Goal: Check status: Check status

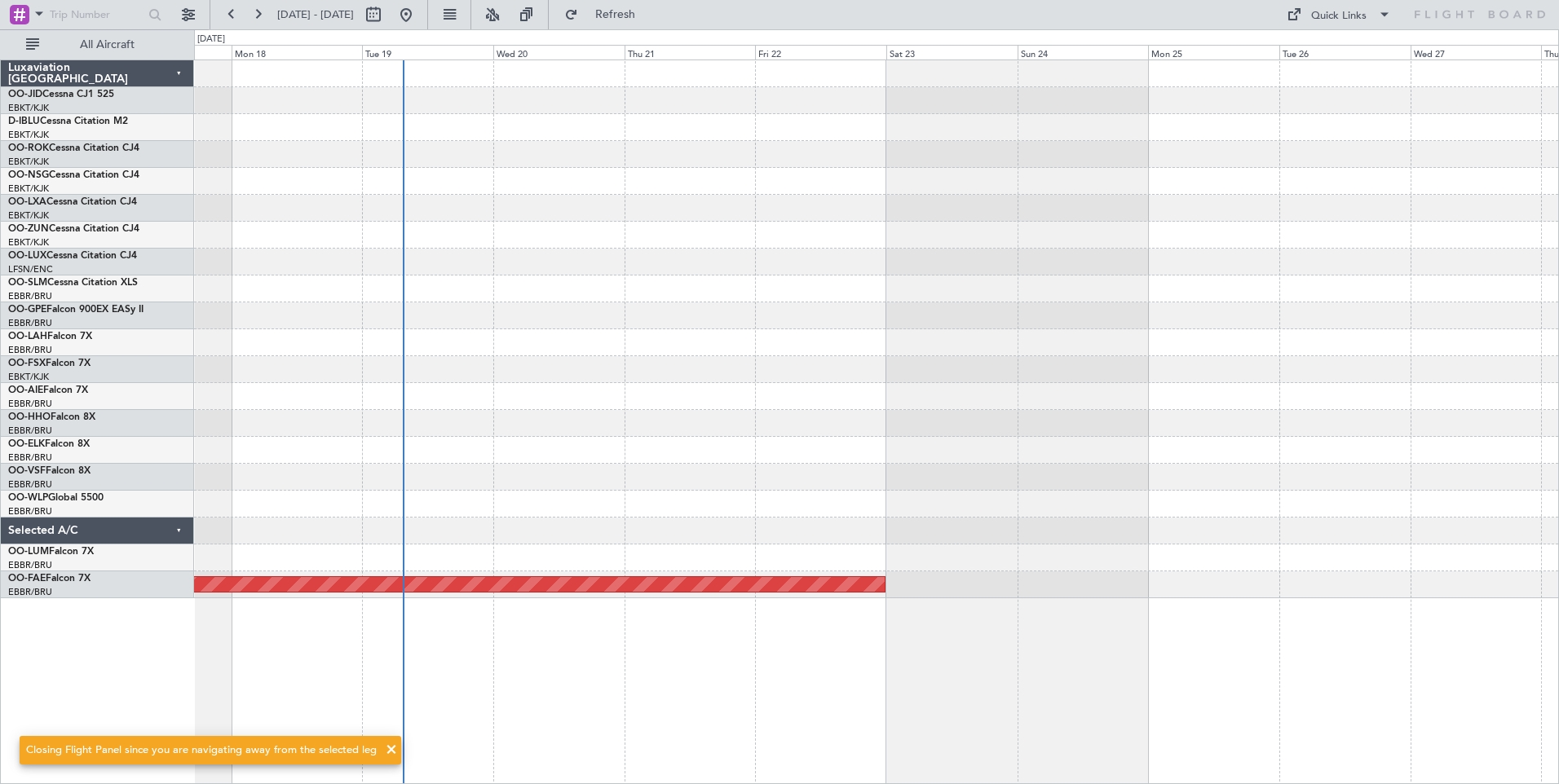
click at [441, 355] on div "Planned Maint Kortrijk-[GEOGRAPHIC_DATA]" at bounding box center [876, 329] width 1364 height 538
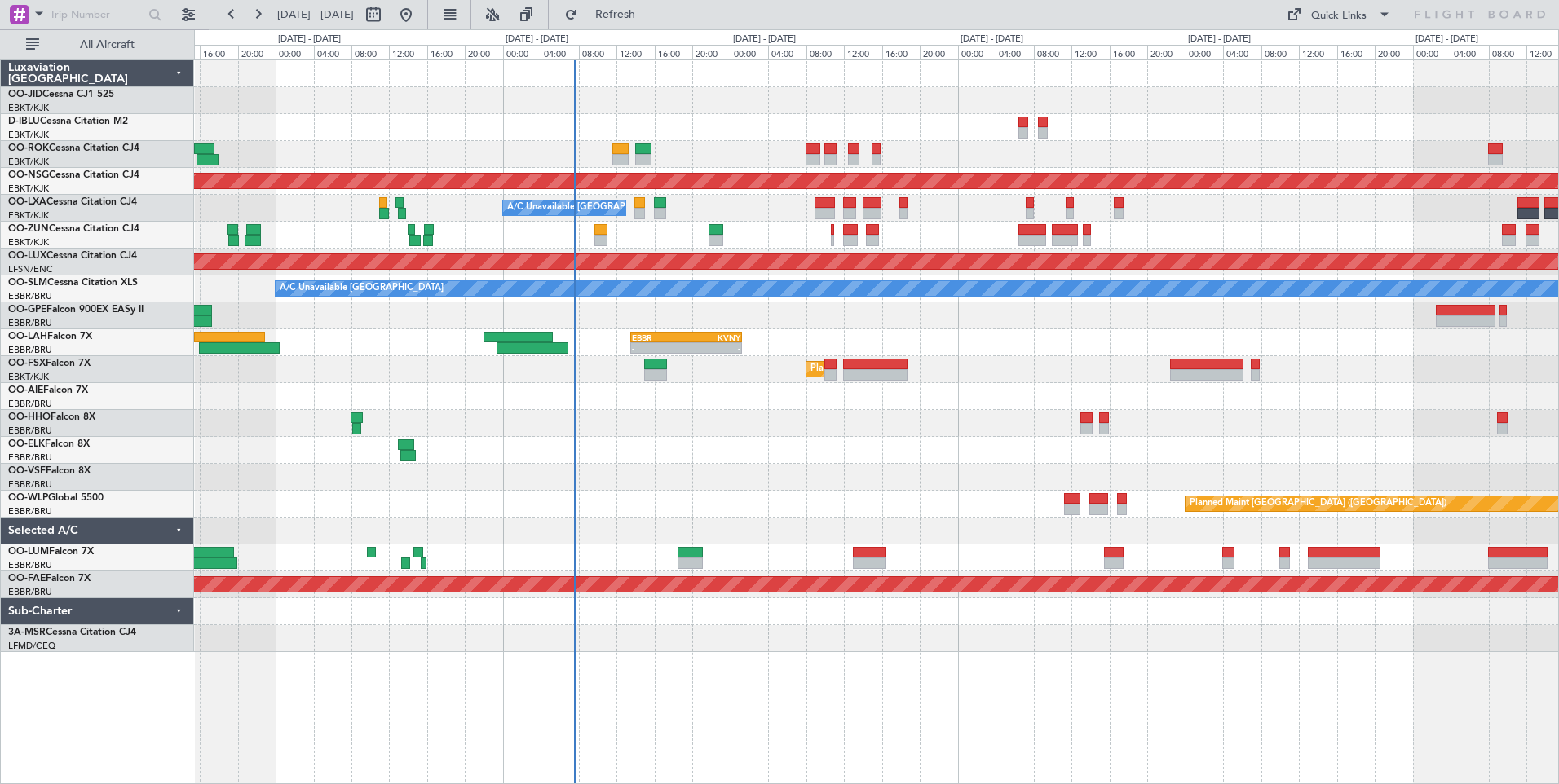
click at [516, 446] on div at bounding box center [876, 450] width 1364 height 27
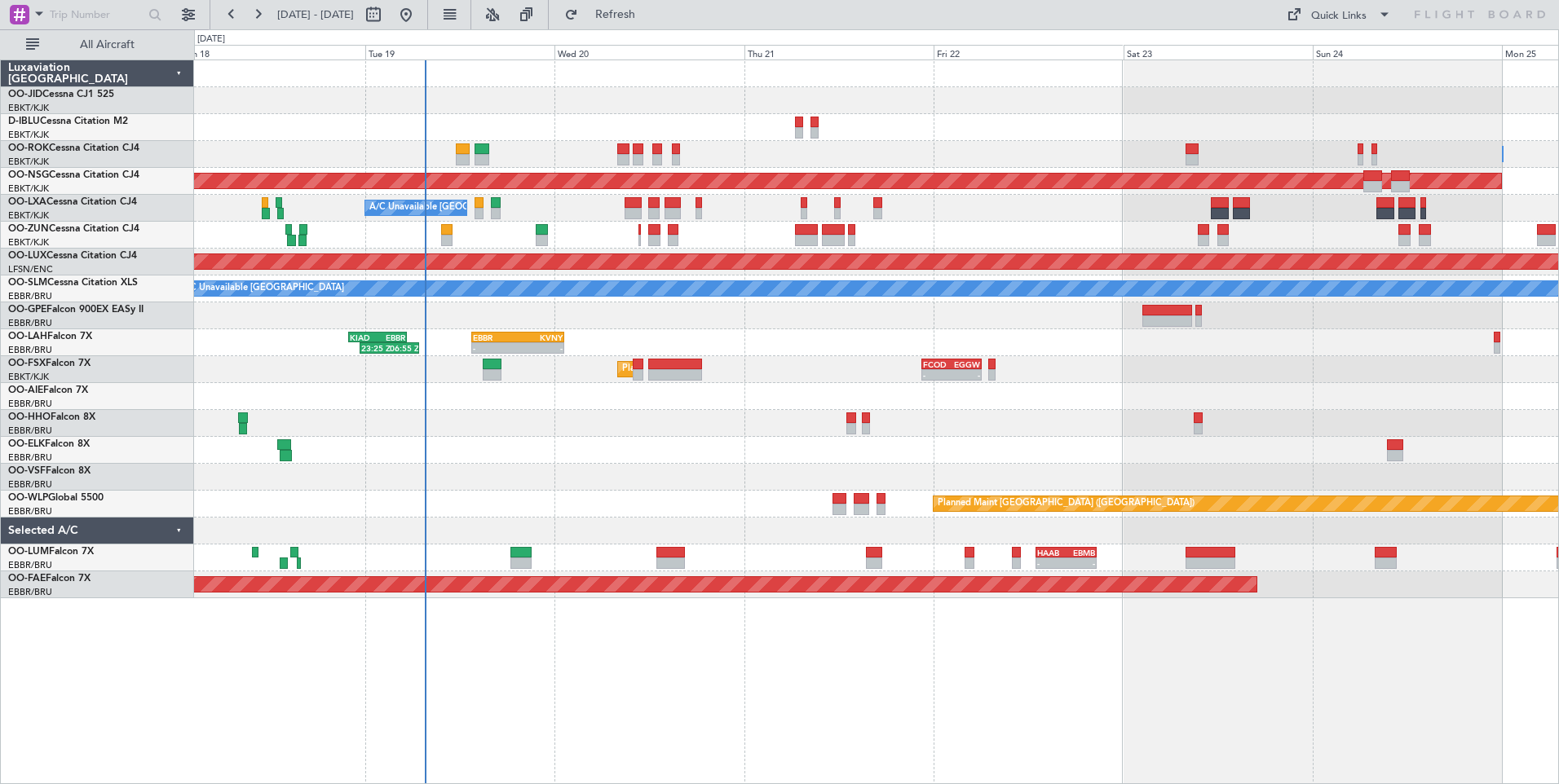
click at [752, 461] on div "Owner [GEOGRAPHIC_DATA]-[GEOGRAPHIC_DATA] Planned Maint [GEOGRAPHIC_DATA] ([GEO…" at bounding box center [876, 329] width 1364 height 538
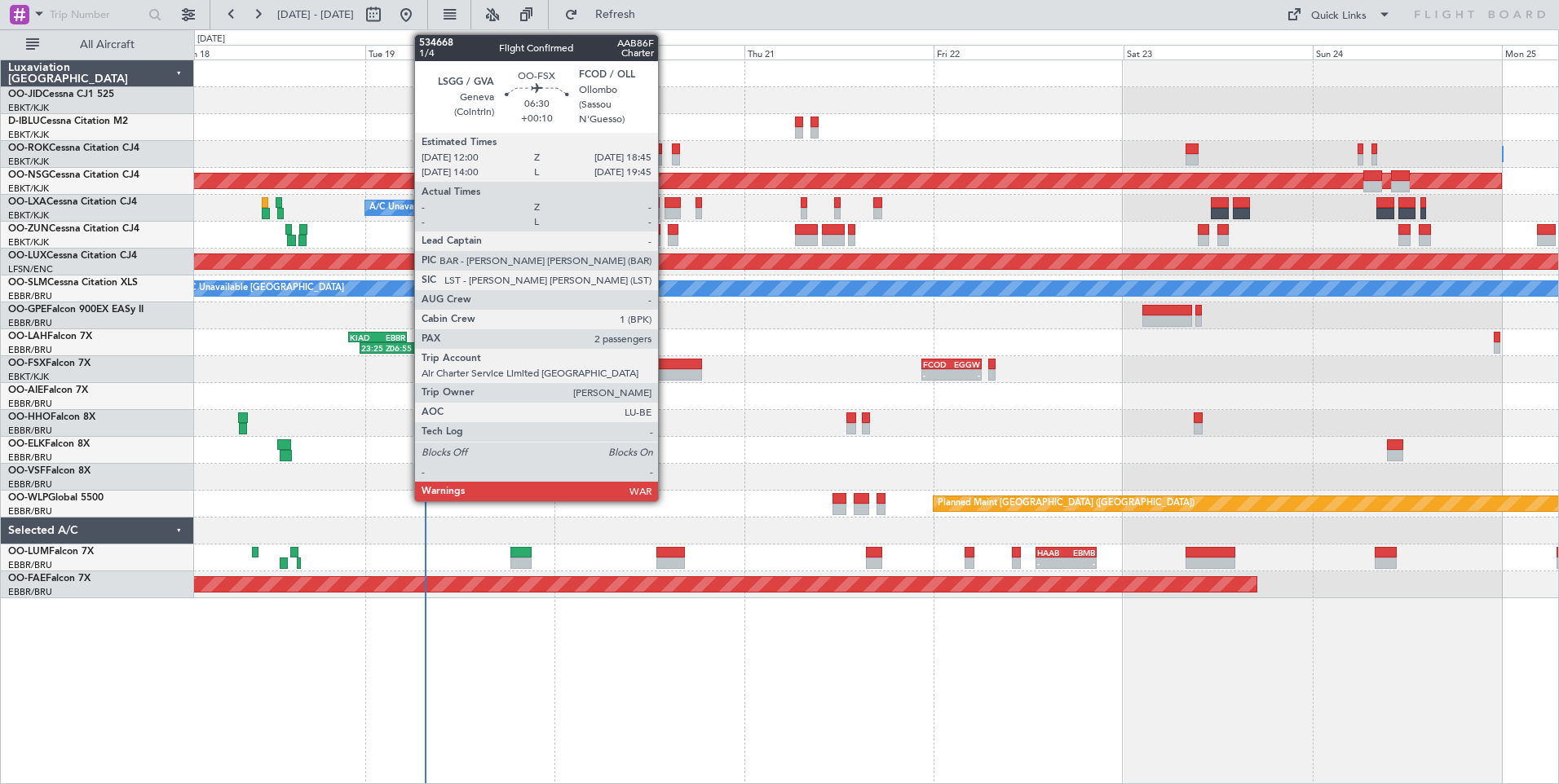
click at [665, 365] on div at bounding box center [676, 365] width 54 height 11
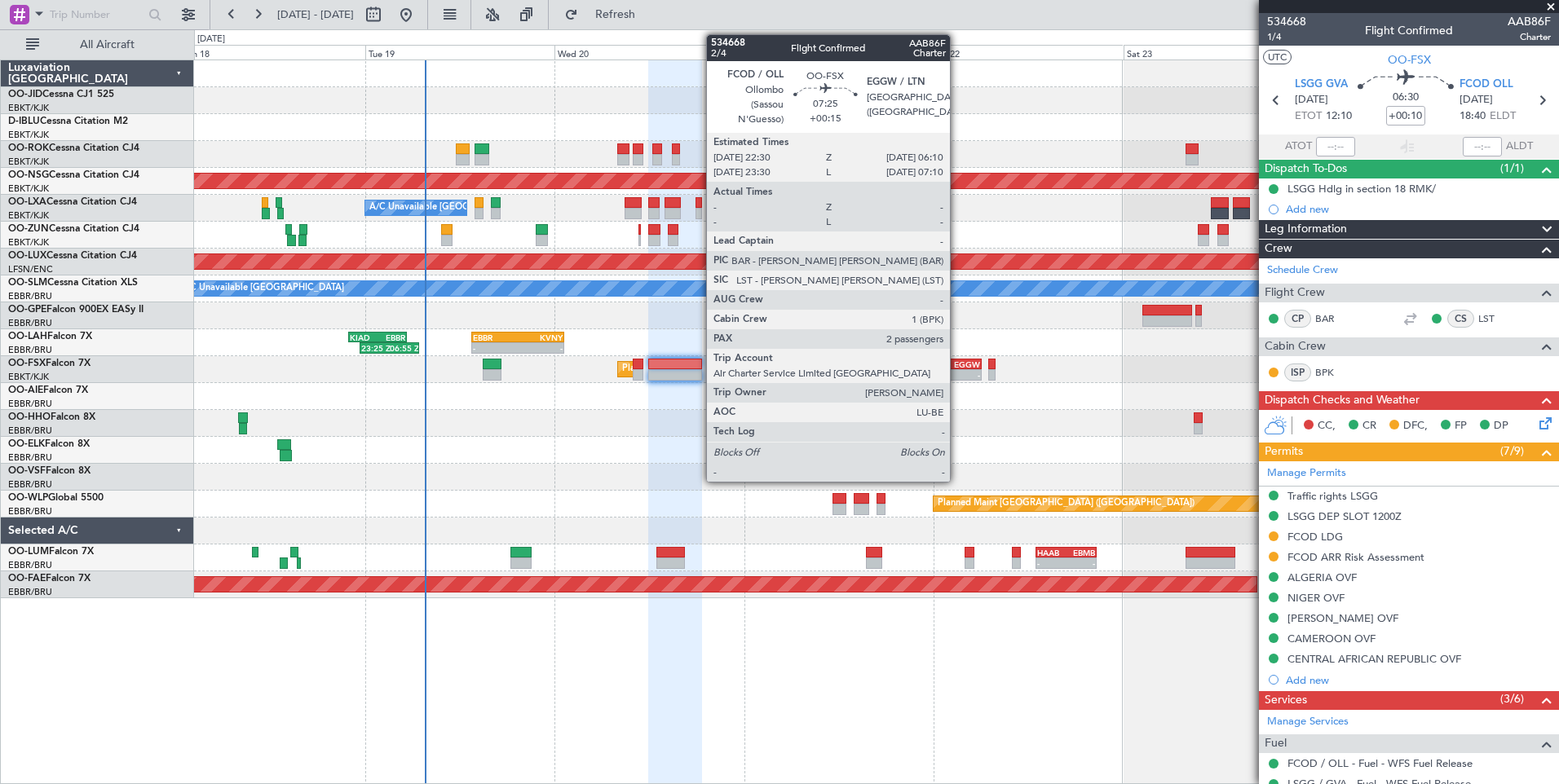
click at [958, 372] on div "-" at bounding box center [966, 375] width 29 height 10
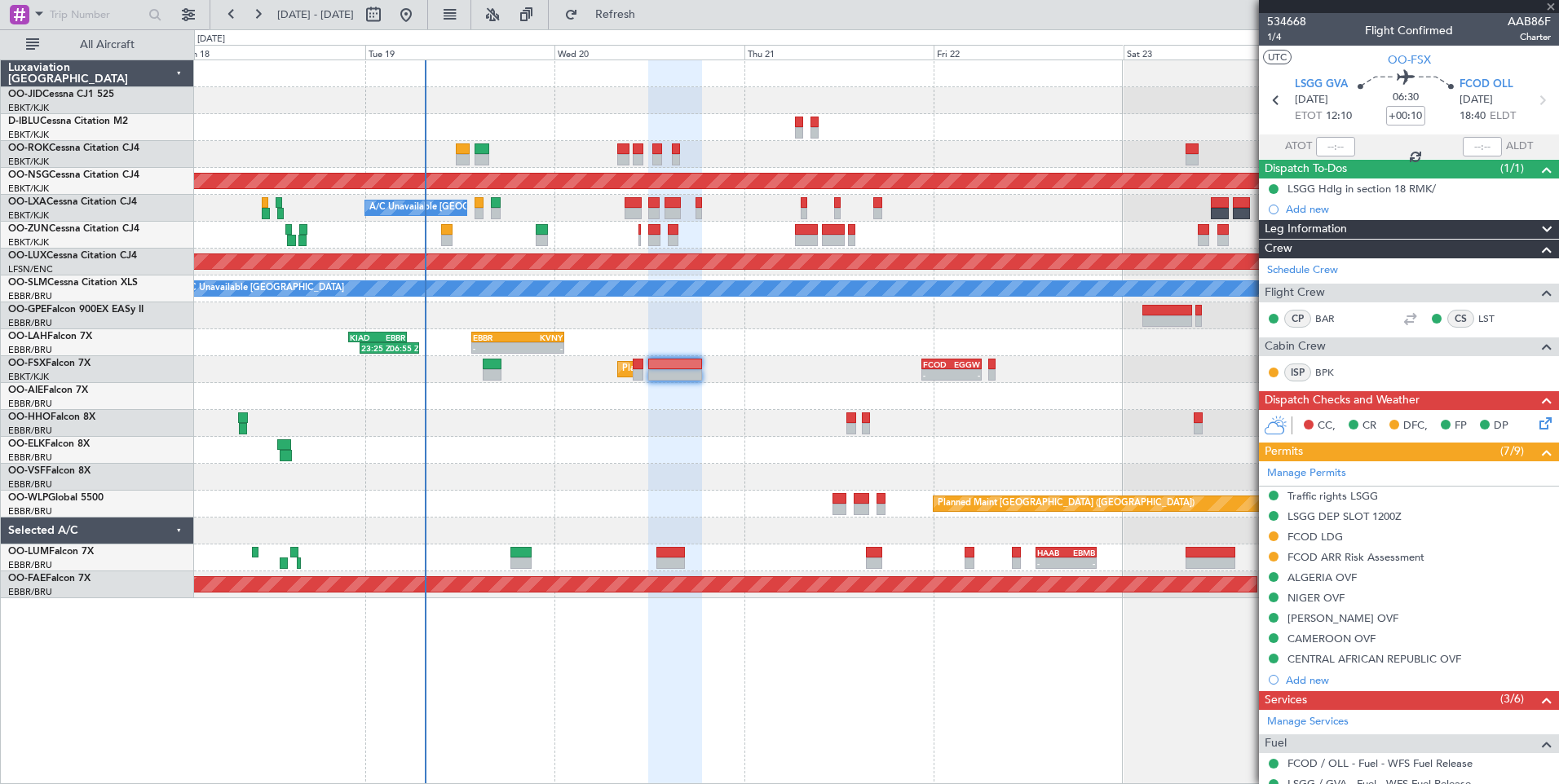
type input "+00:15"
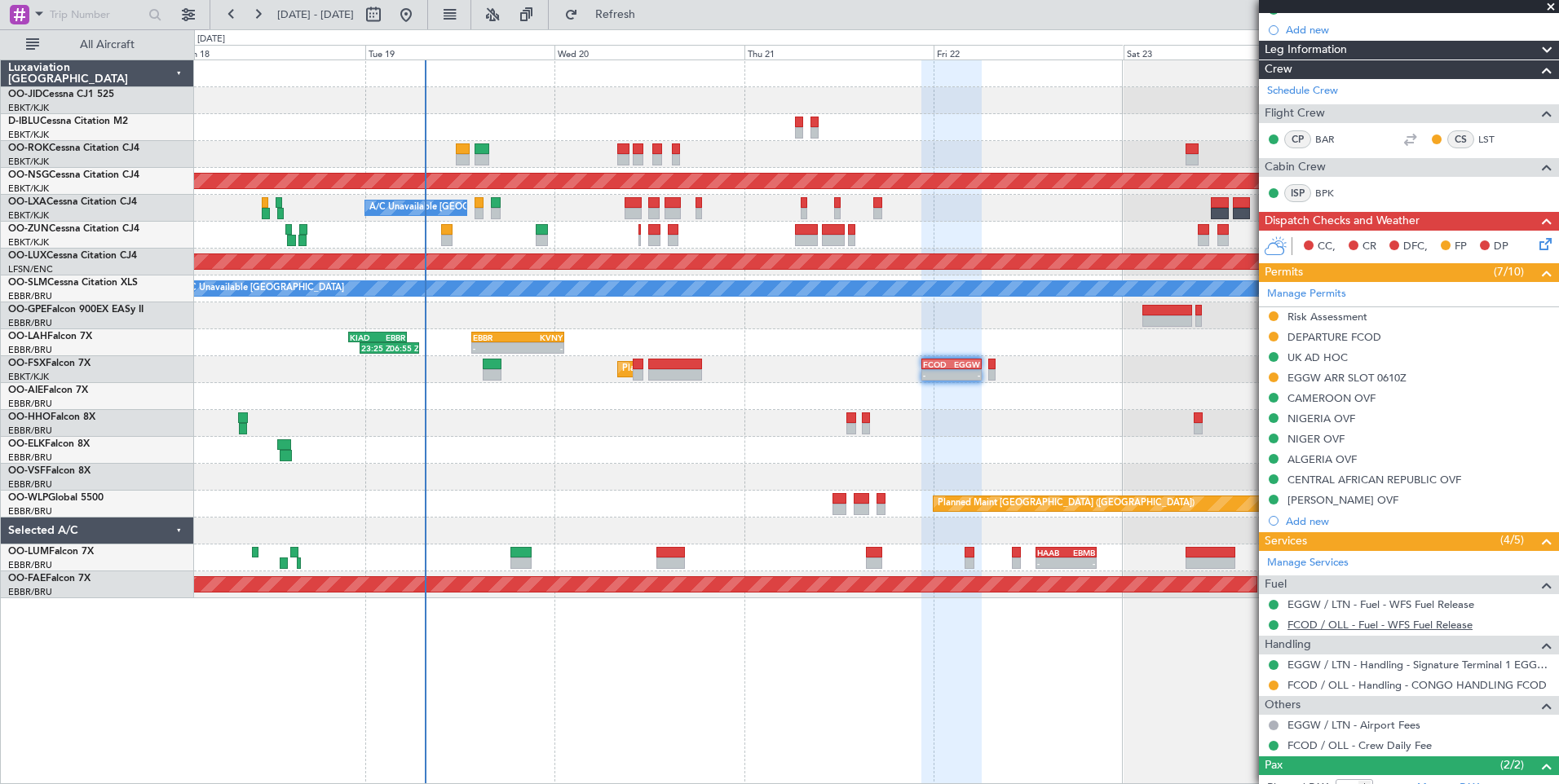
scroll to position [290, 0]
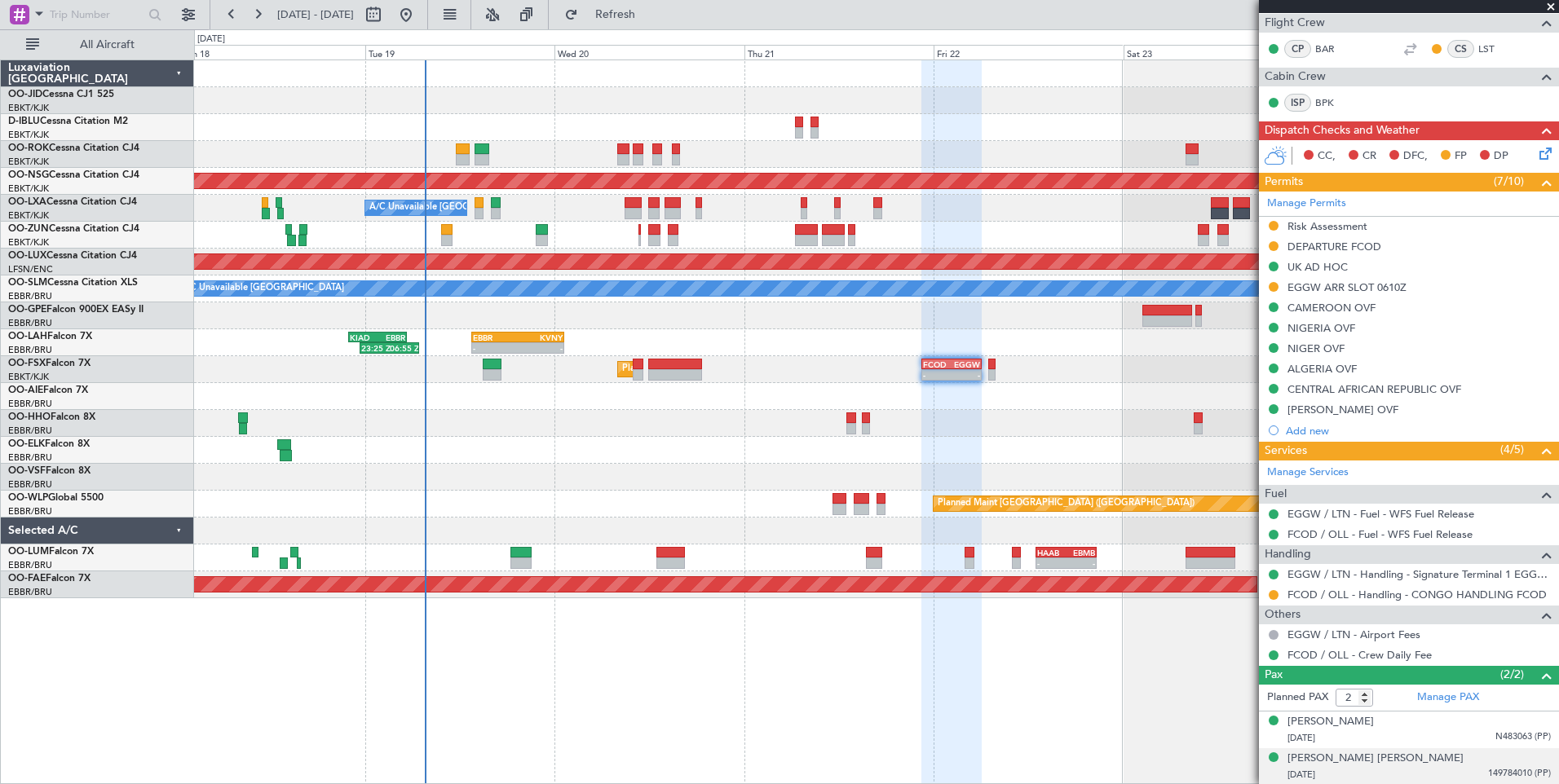
click at [1413, 770] on div "[DATE] 149784010 (PP)" at bounding box center [1420, 776] width 264 height 17
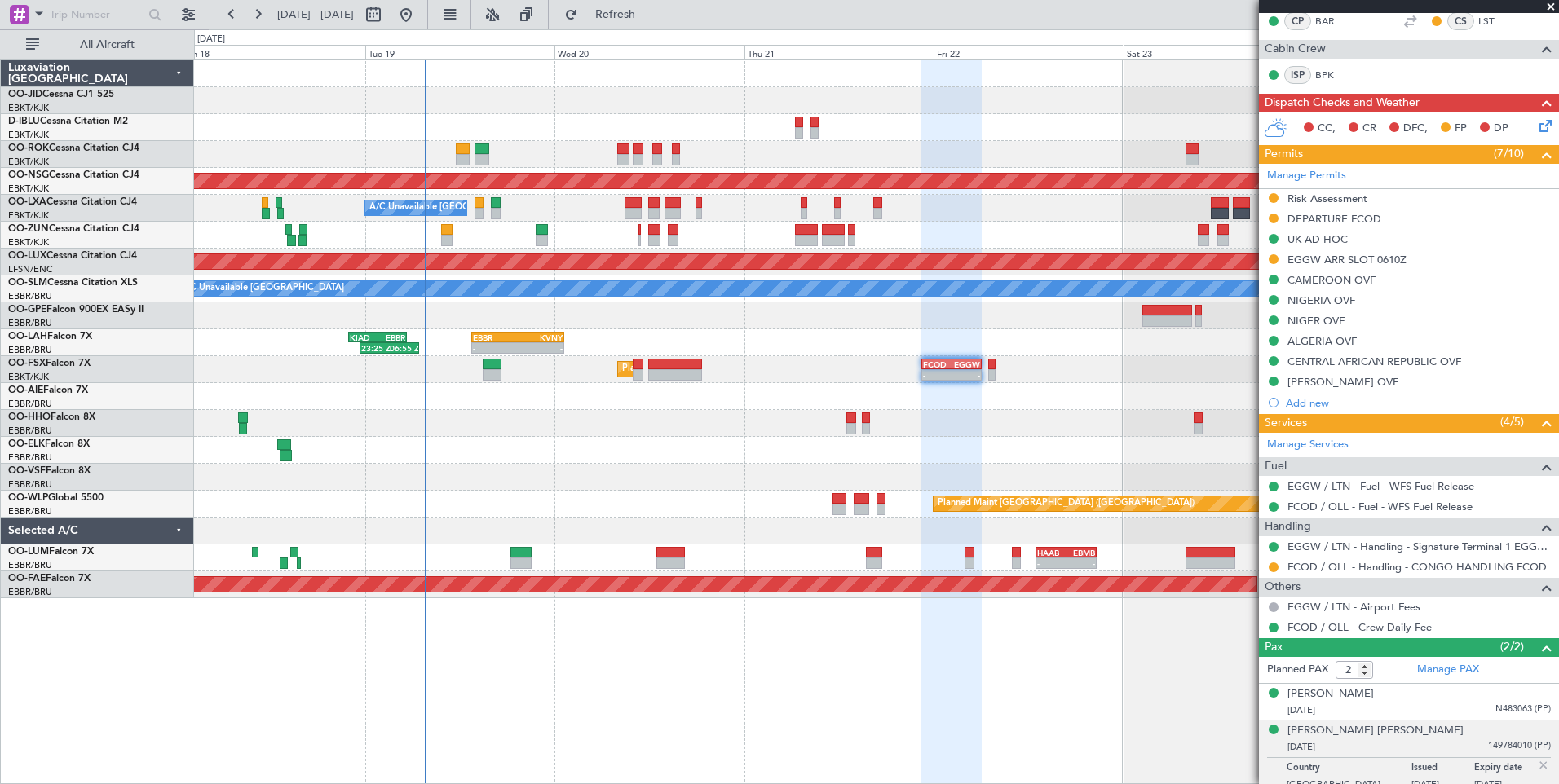
scroll to position [330, 0]
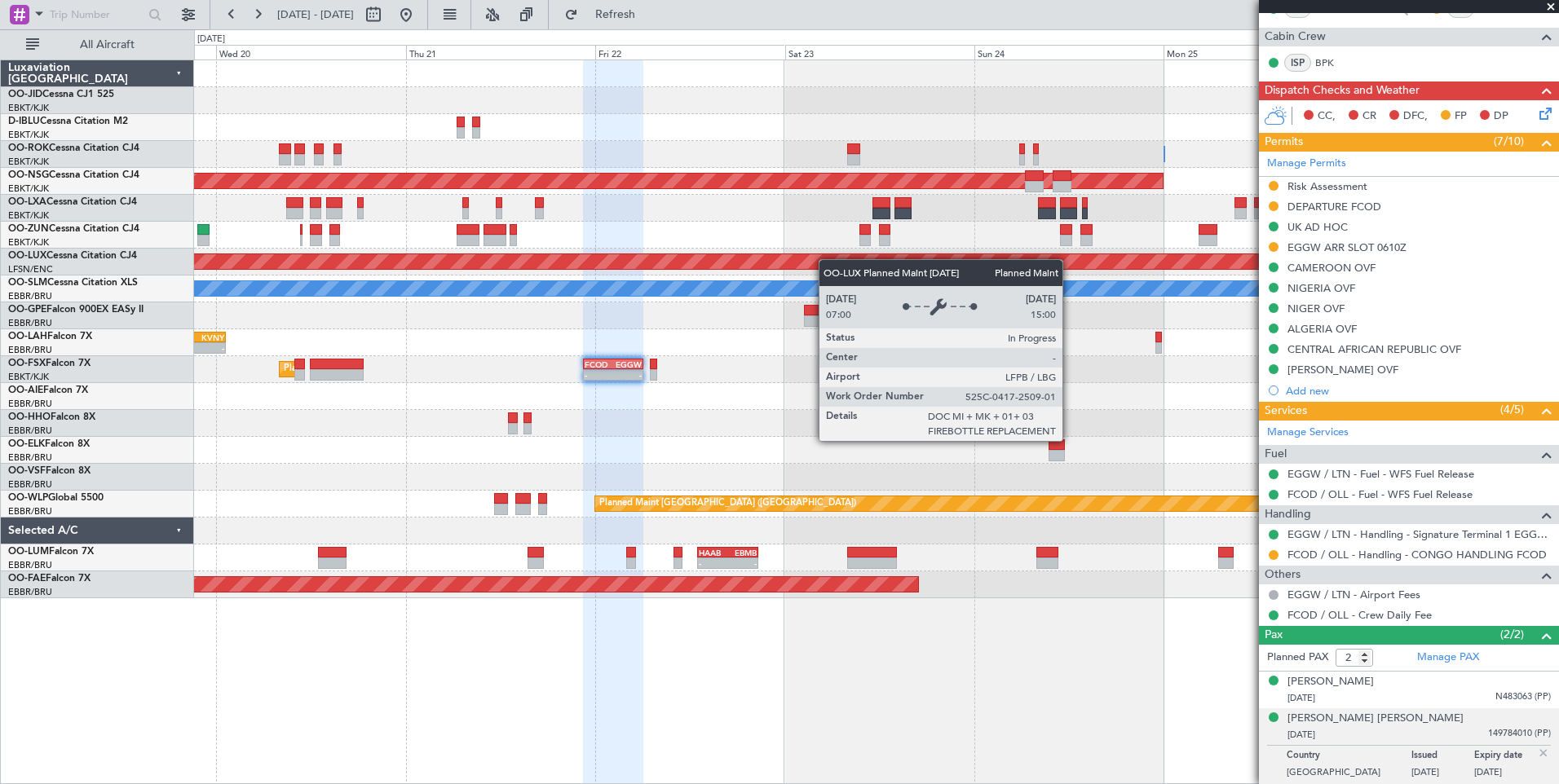
click at [771, 268] on div "Owner [GEOGRAPHIC_DATA]-[GEOGRAPHIC_DATA] Owner [GEOGRAPHIC_DATA]-[GEOGRAPHIC_D…" at bounding box center [876, 329] width 1364 height 538
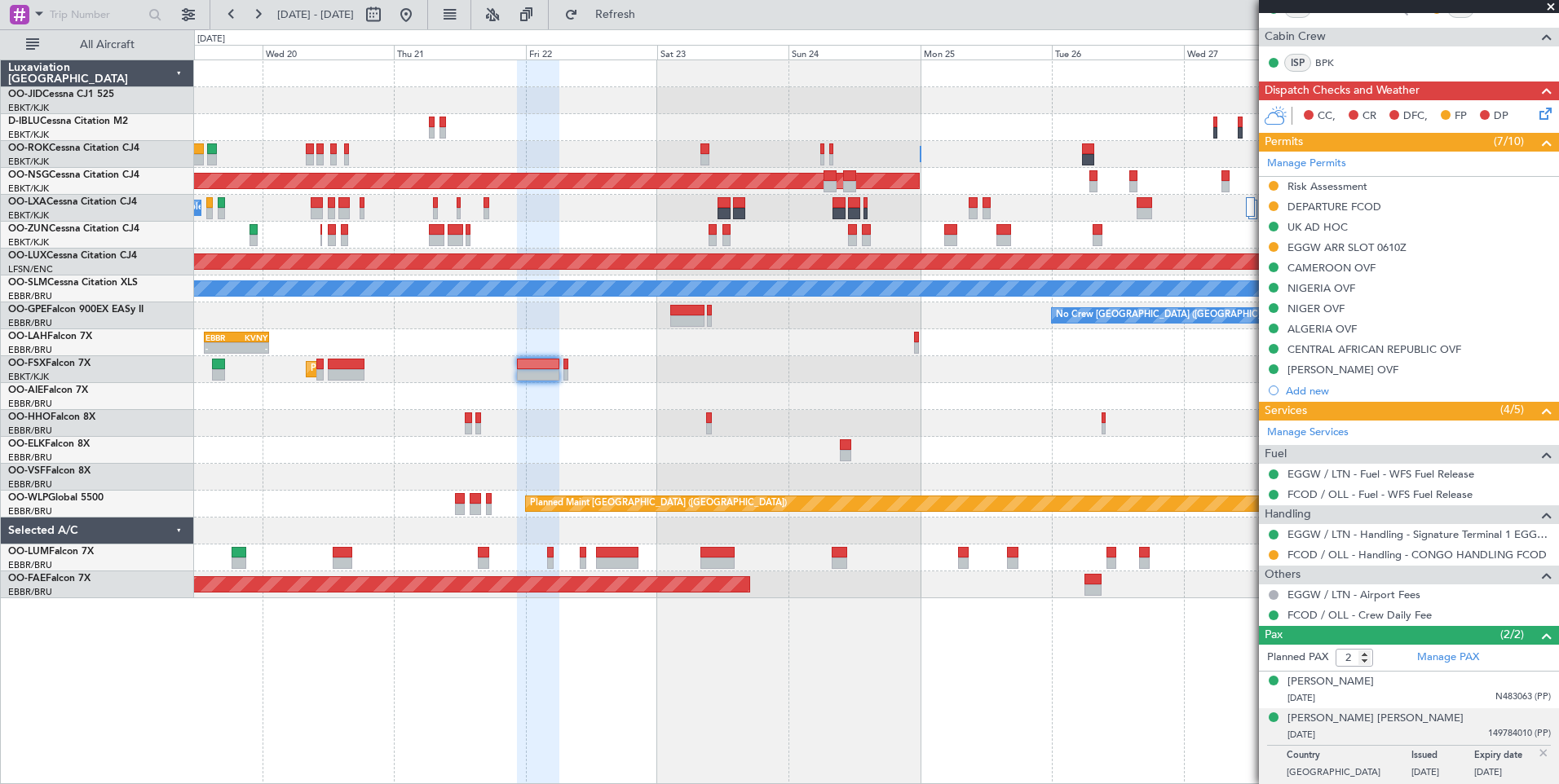
click at [858, 252] on div "Planned Maint Kortrijk-[GEOGRAPHIC_DATA] Owner [GEOGRAPHIC_DATA]-[GEOGRAPHIC_DA…" at bounding box center [876, 329] width 1364 height 538
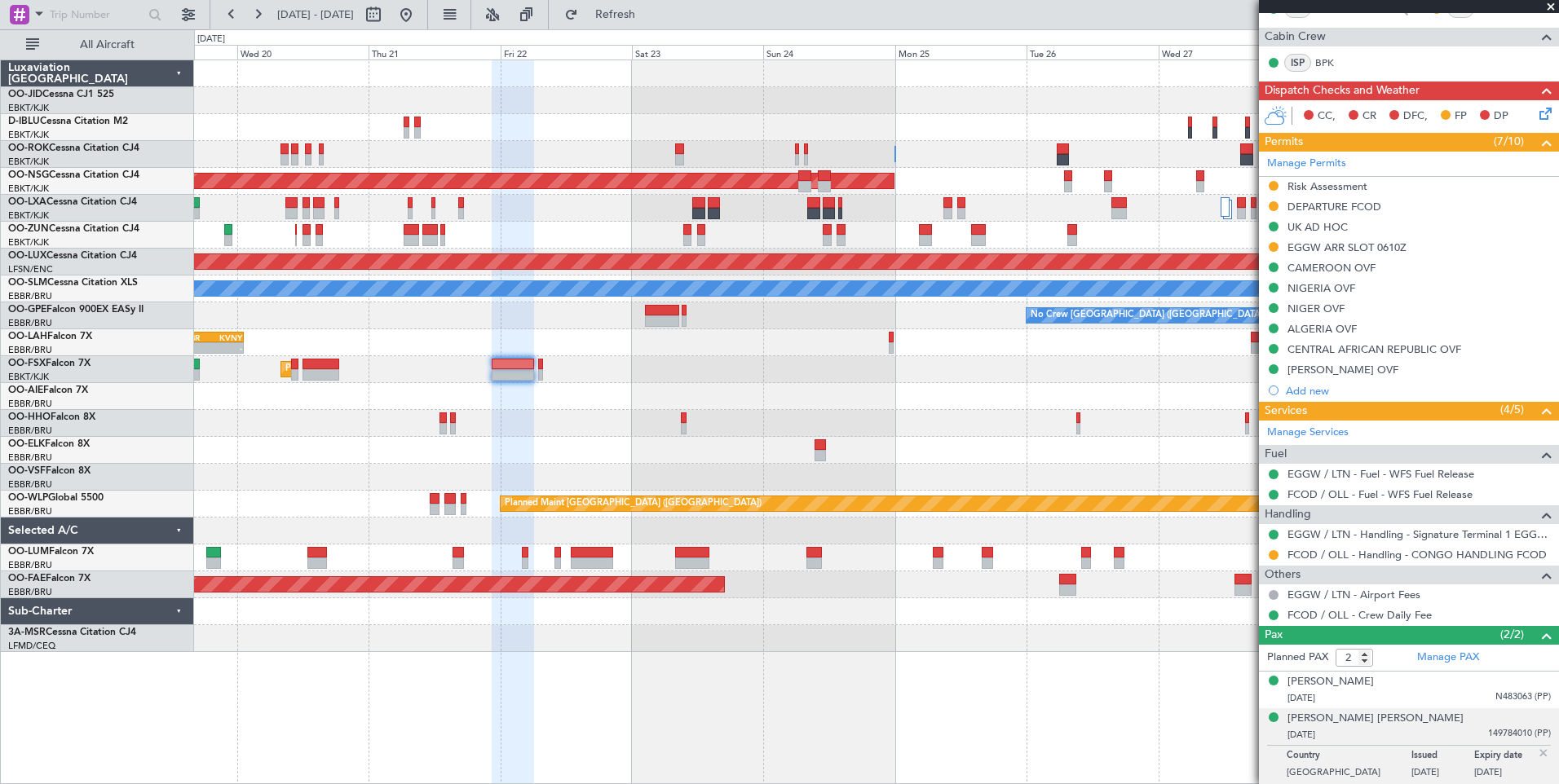
click at [1031, 339] on div "Planned Maint Kortrijk-[GEOGRAPHIC_DATA] Owner [GEOGRAPHIC_DATA]-[GEOGRAPHIC_DA…" at bounding box center [876, 356] width 1364 height 592
